Goal: Task Accomplishment & Management: Manage account settings

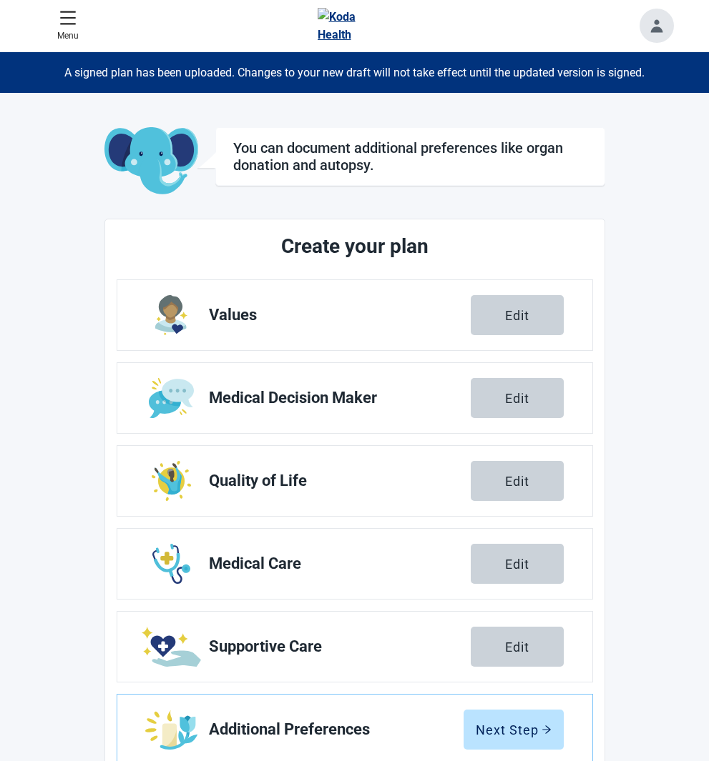
click at [500, 316] on button "Edit" at bounding box center [516, 315] width 93 height 40
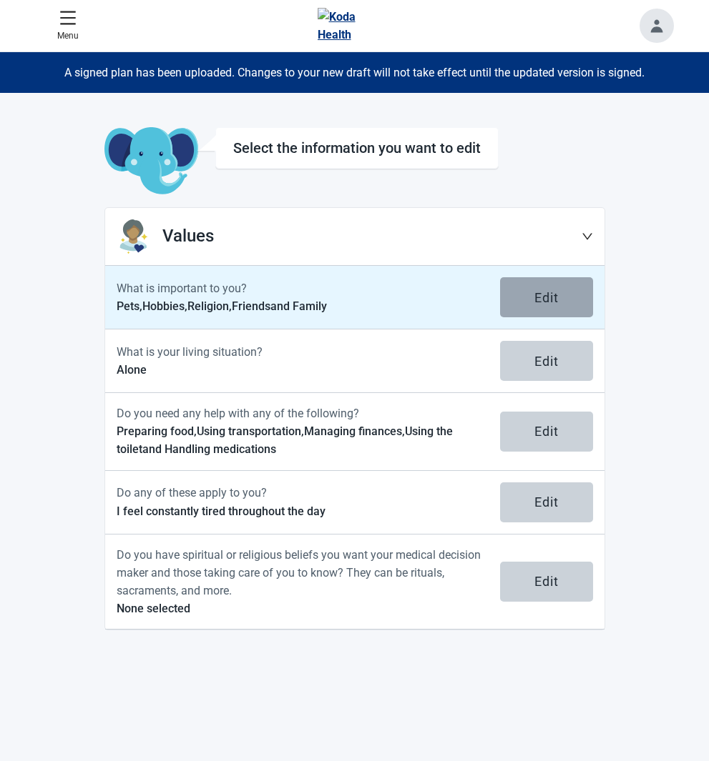
click at [553, 307] on button "Edit" at bounding box center [546, 297] width 93 height 40
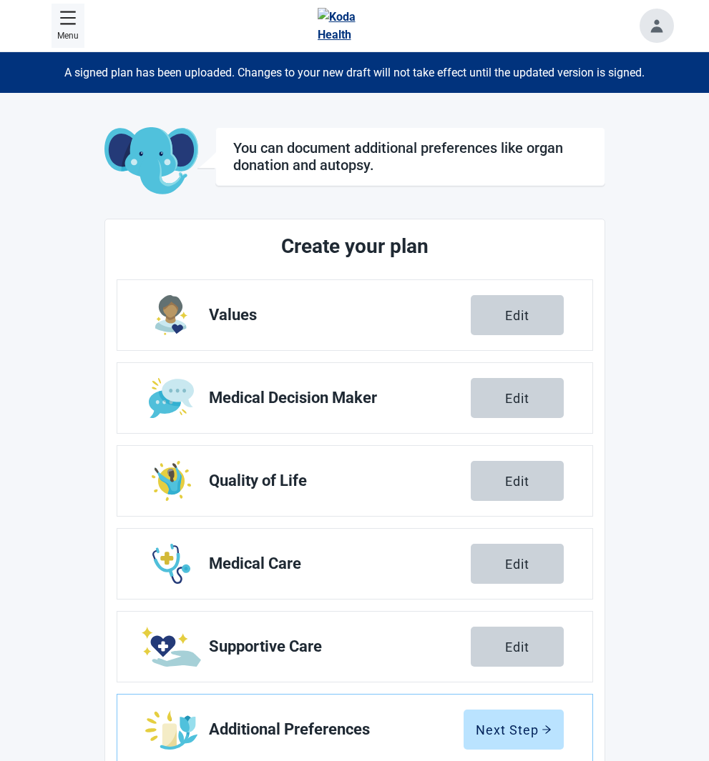
click at [73, 14] on icon "menu" at bounding box center [67, 17] width 17 height 17
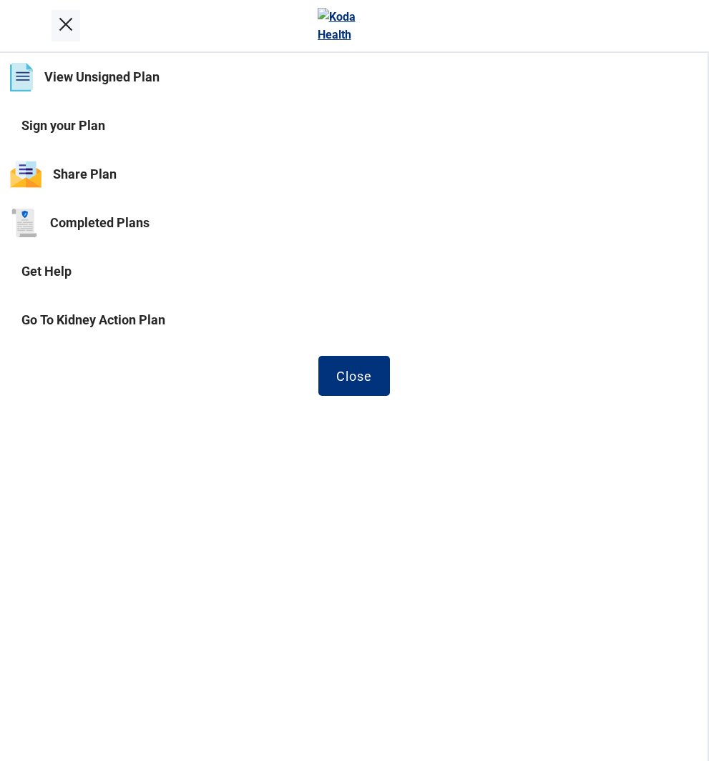
click at [116, 79] on button "View Unsigned Plan" at bounding box center [353, 77] width 707 height 49
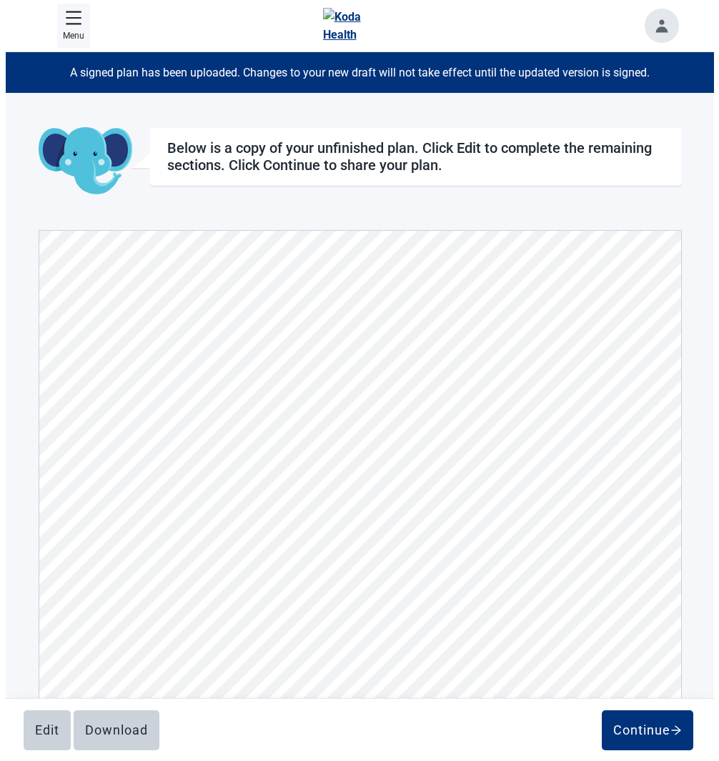
scroll to position [6737, 0]
